Goal: Consume media (video, audio)

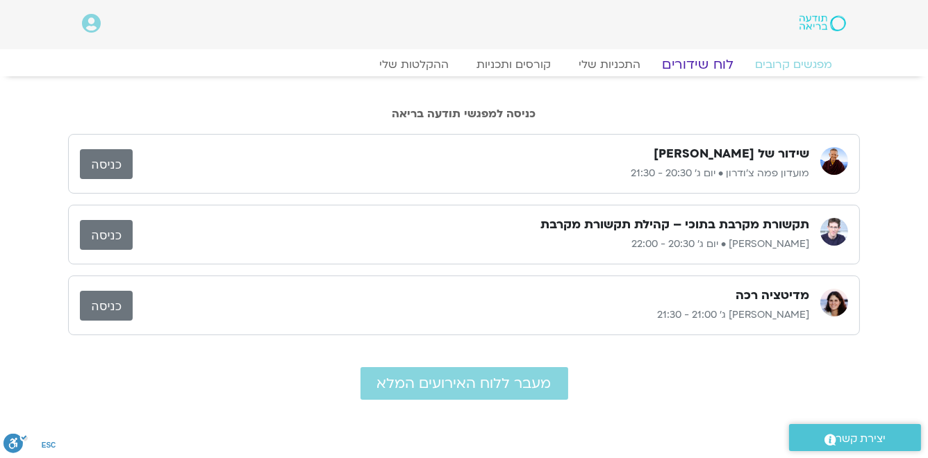
click at [699, 66] on link "לוח שידורים" at bounding box center [698, 64] width 104 height 17
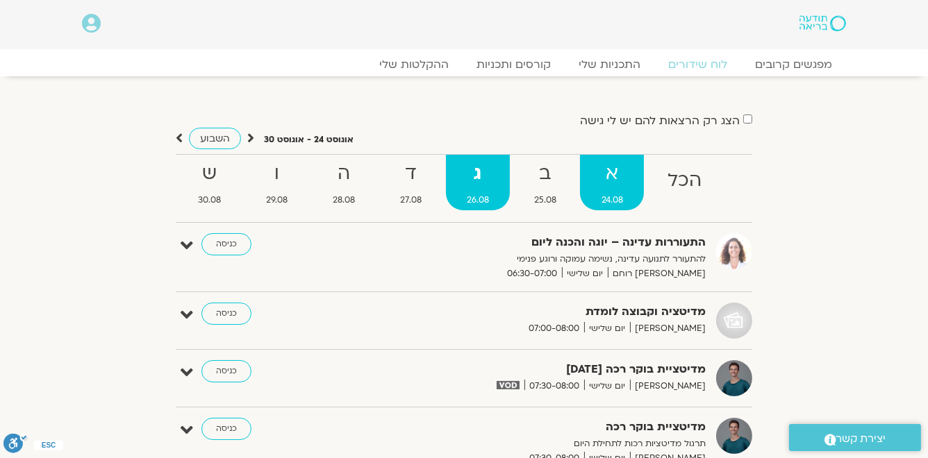
click at [611, 177] on strong "א" at bounding box center [612, 173] width 64 height 31
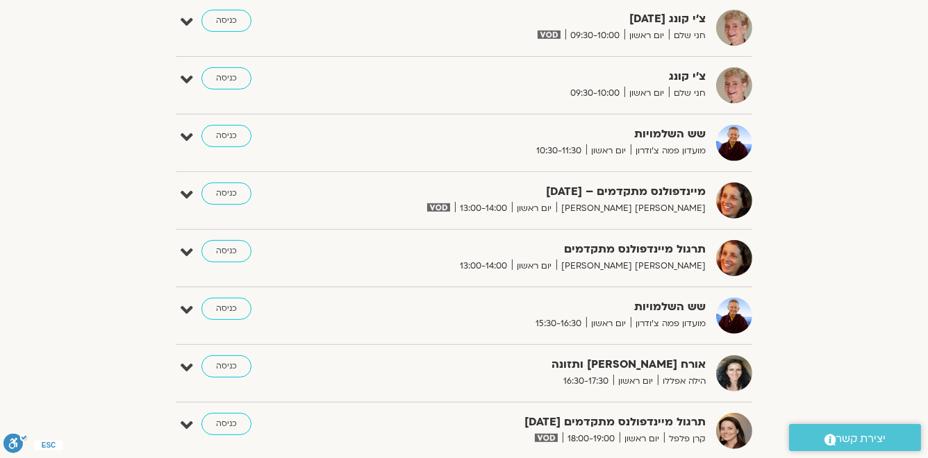
scroll to position [833, 0]
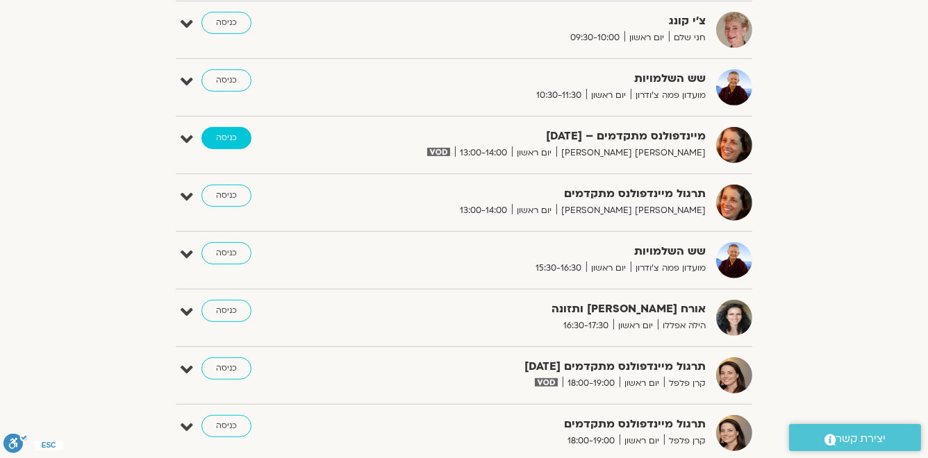
click at [228, 137] on link "כניסה" at bounding box center [226, 138] width 50 height 22
